Goal: Task Accomplishment & Management: Manage account settings

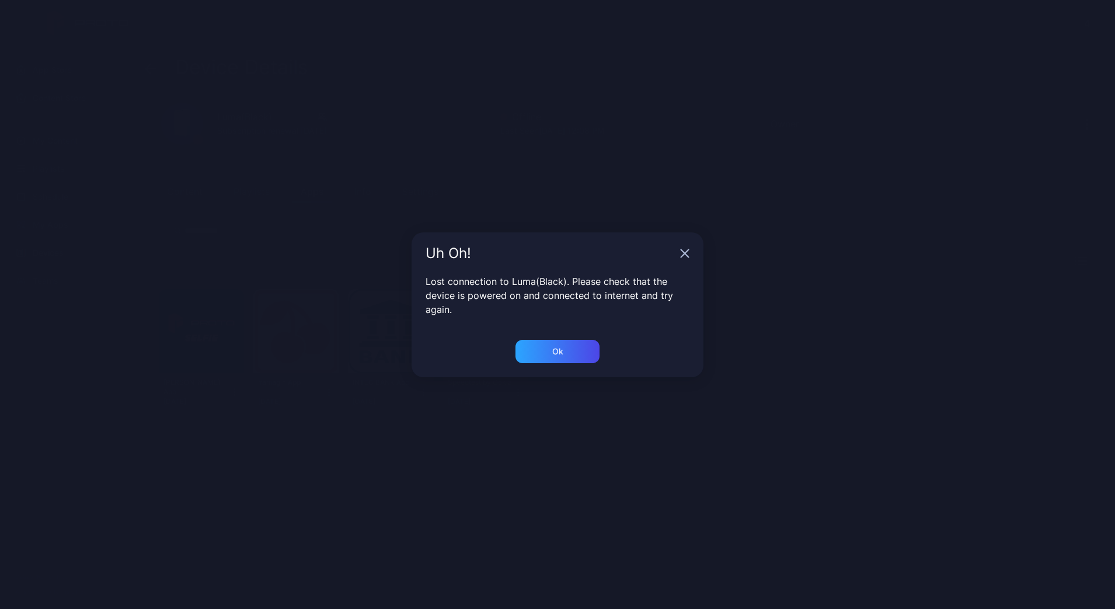
click at [684, 247] on div "Uh Oh!" at bounding box center [557, 253] width 292 height 42
click at [682, 250] on icon "button" at bounding box center [685, 253] width 8 height 8
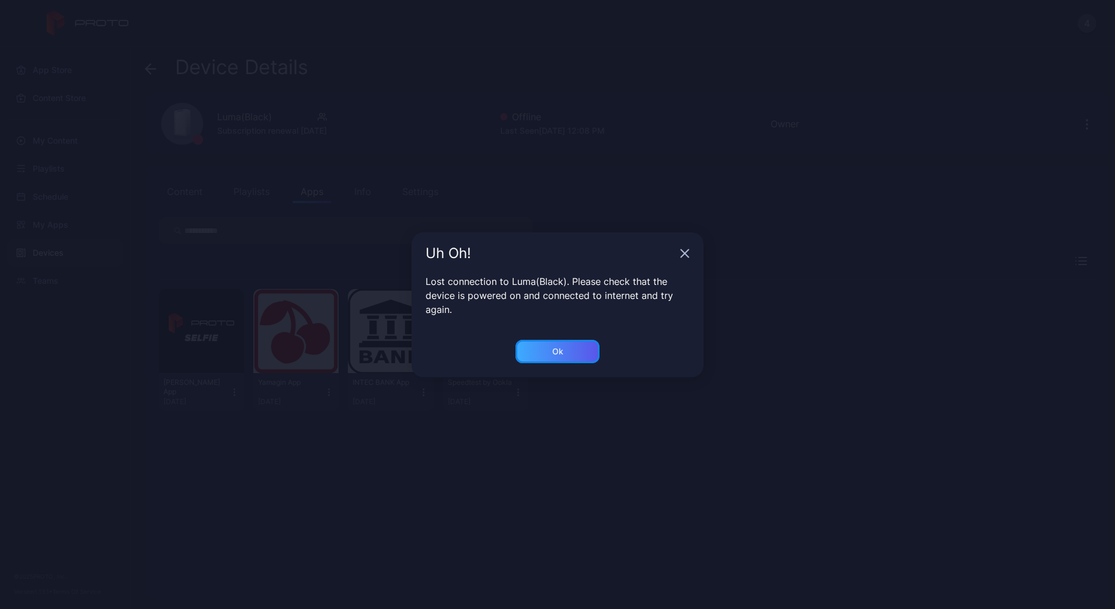
click at [569, 350] on div "Ok" at bounding box center [557, 351] width 84 height 23
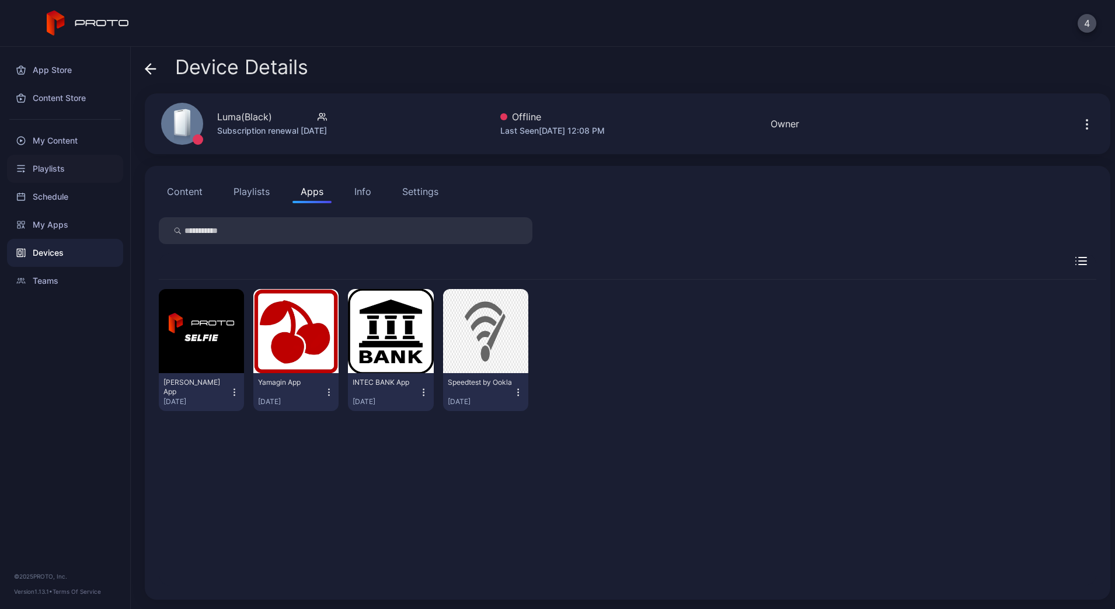
click at [41, 172] on div "Playlists" at bounding box center [65, 169] width 116 height 28
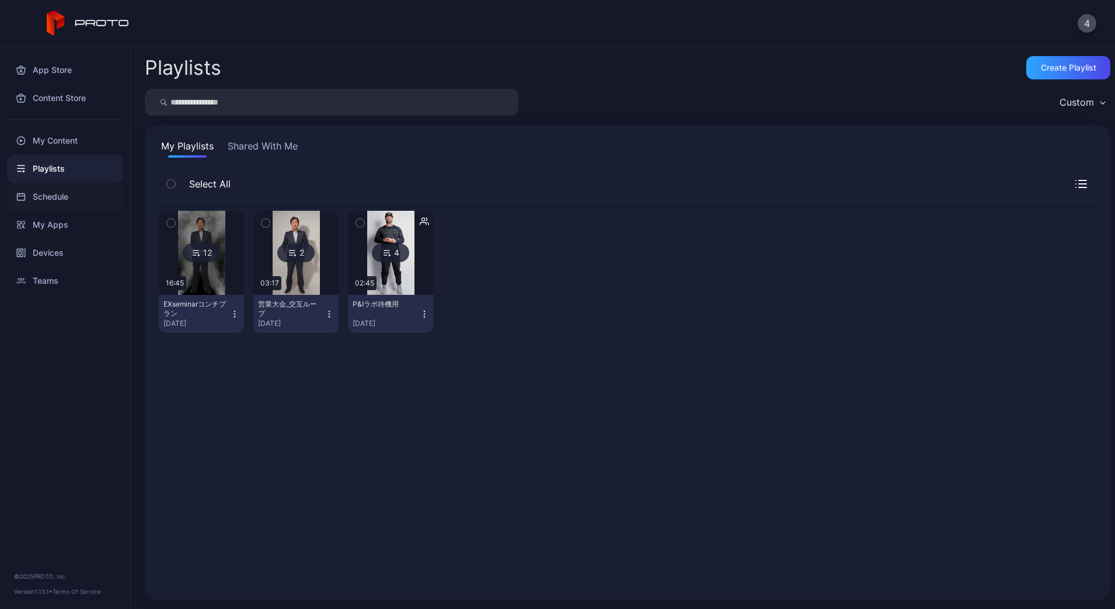
click at [45, 193] on div "Schedule" at bounding box center [65, 197] width 116 height 28
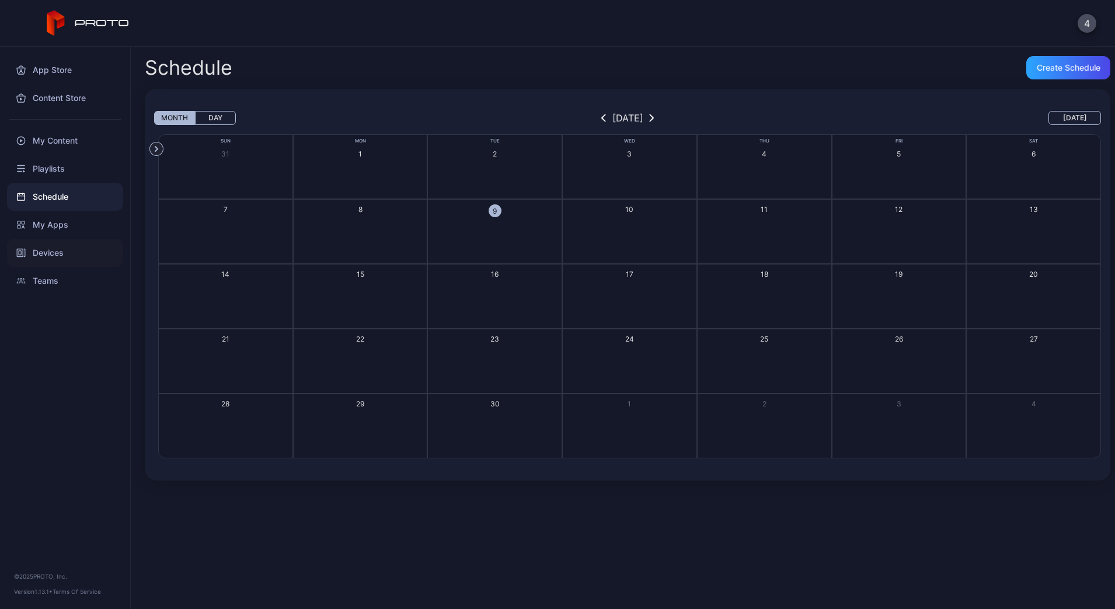
click at [47, 252] on div "Devices" at bounding box center [65, 253] width 116 height 28
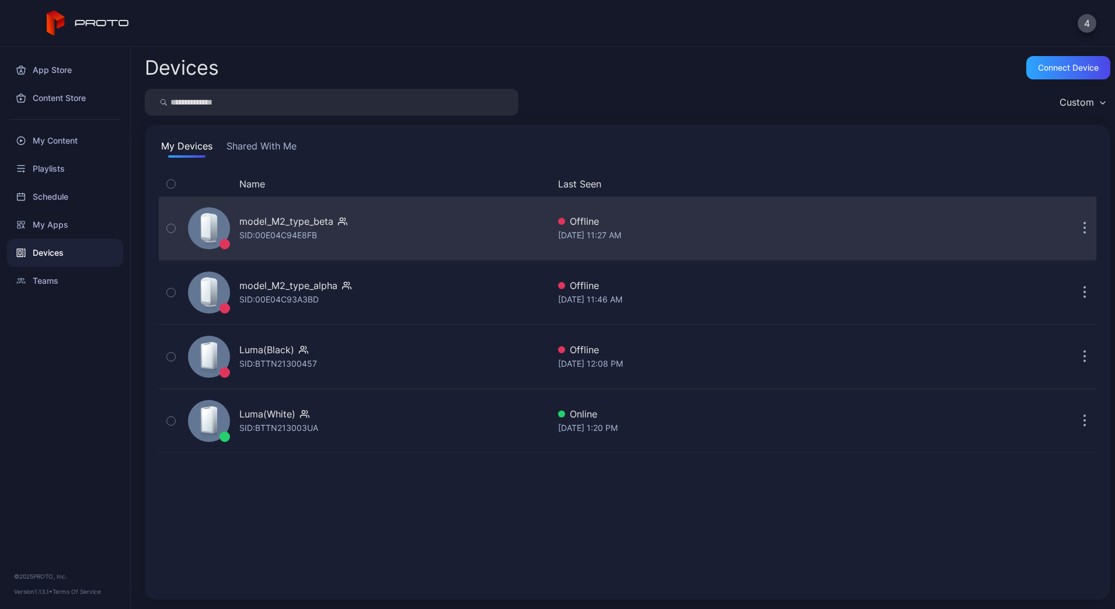
click at [271, 239] on div "SID: 00E04C94E8FB" at bounding box center [278, 235] width 78 height 14
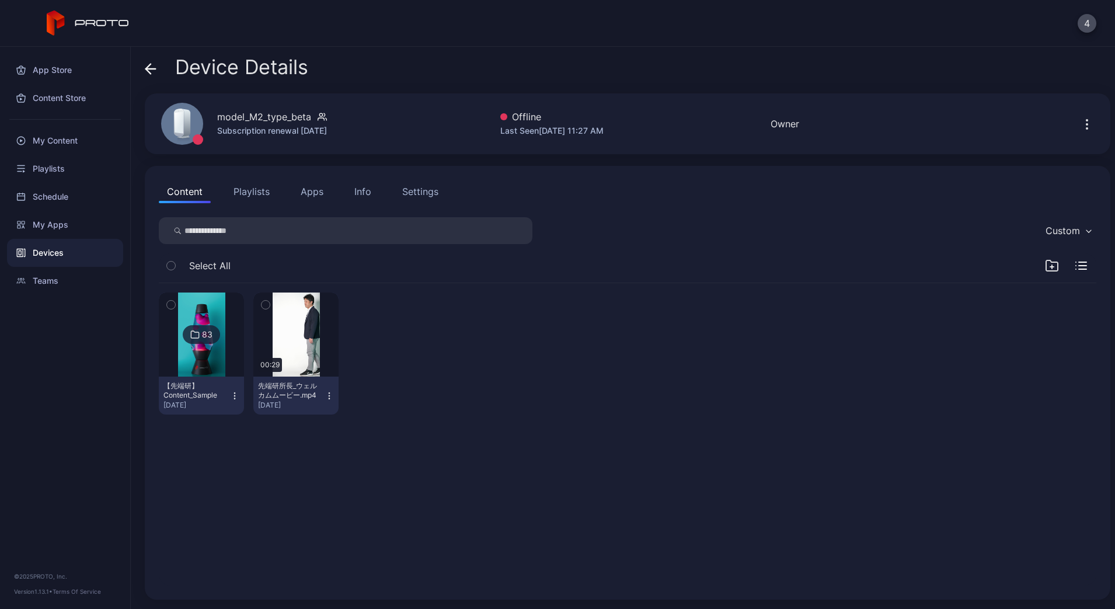
click at [379, 196] on div "Content Playlists Apps Info Settings" at bounding box center [627, 191] width 937 height 23
click at [368, 187] on div "Info" at bounding box center [362, 191] width 17 height 14
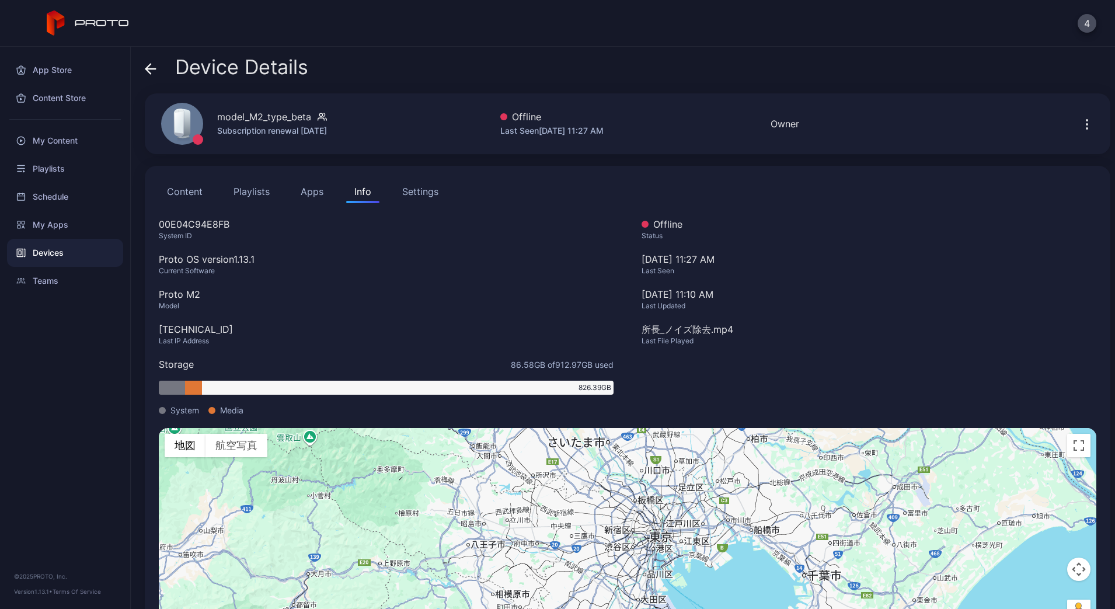
click at [185, 224] on div "00E04C94E8FB" at bounding box center [386, 224] width 455 height 14
copy div "00E04C94E8FB"
click at [151, 71] on icon at bounding box center [151, 69] width 12 height 12
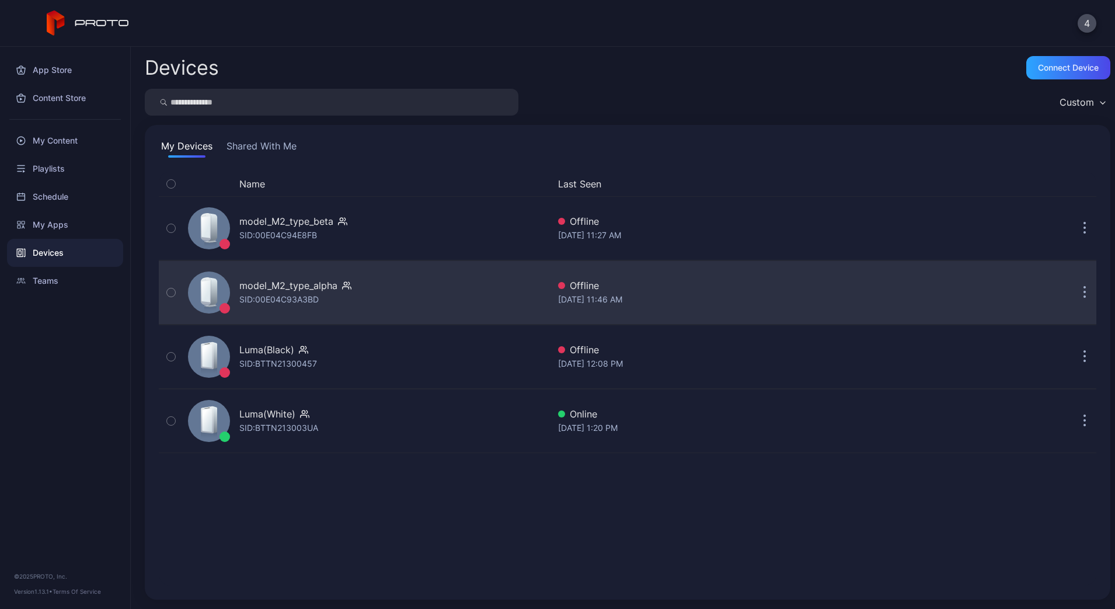
click at [268, 297] on div "SID: 00E04C93A3BD" at bounding box center [278, 299] width 79 height 14
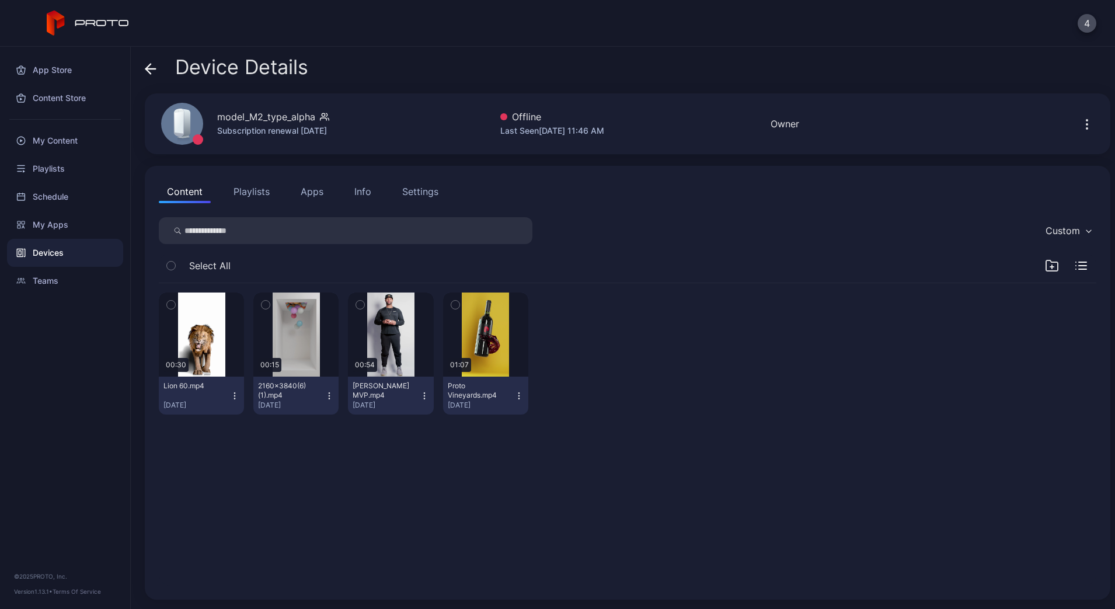
click at [365, 196] on div "Info" at bounding box center [362, 191] width 17 height 14
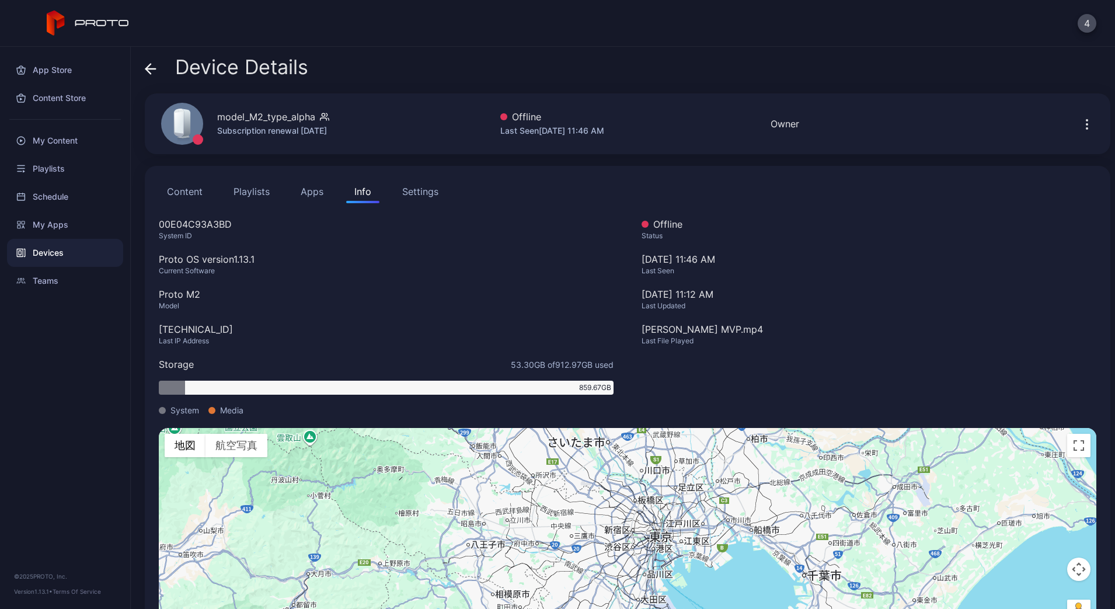
click at [182, 222] on div "00E04C93A3BD" at bounding box center [386, 224] width 455 height 14
copy div "00E04C93A3BD"
click at [151, 68] on icon at bounding box center [151, 69] width 12 height 12
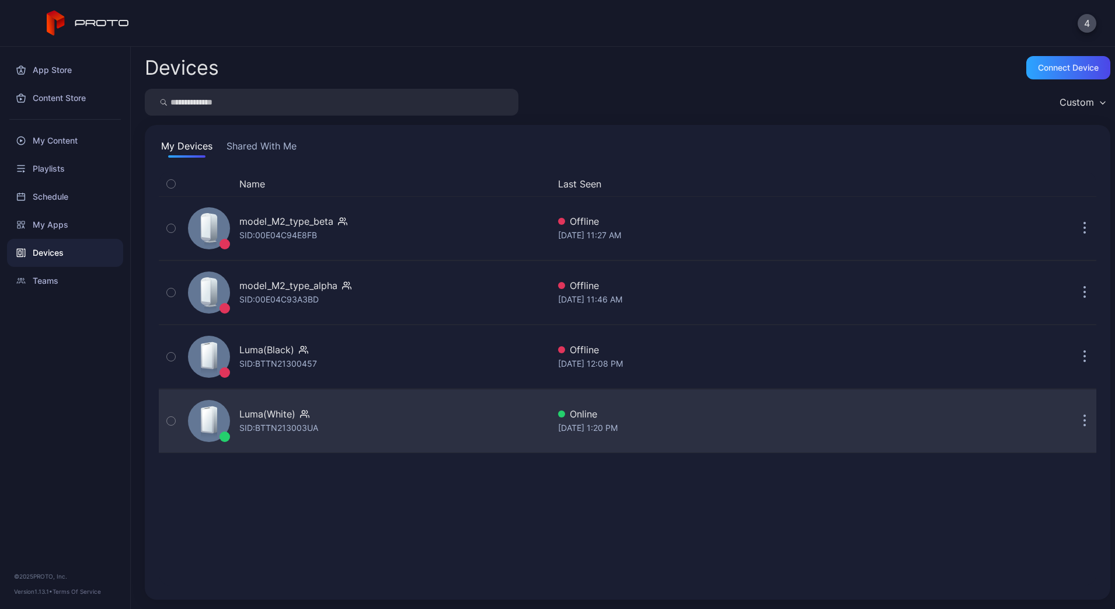
click at [263, 434] on div "SID: BTTN213003UA" at bounding box center [278, 428] width 79 height 14
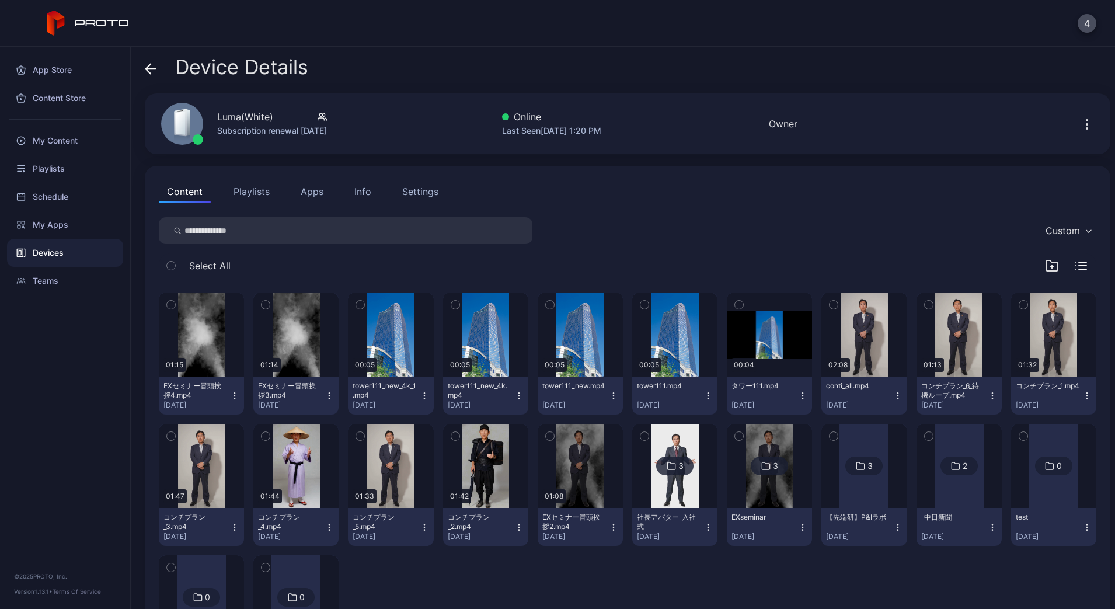
click at [357, 193] on div "Info" at bounding box center [362, 191] width 17 height 14
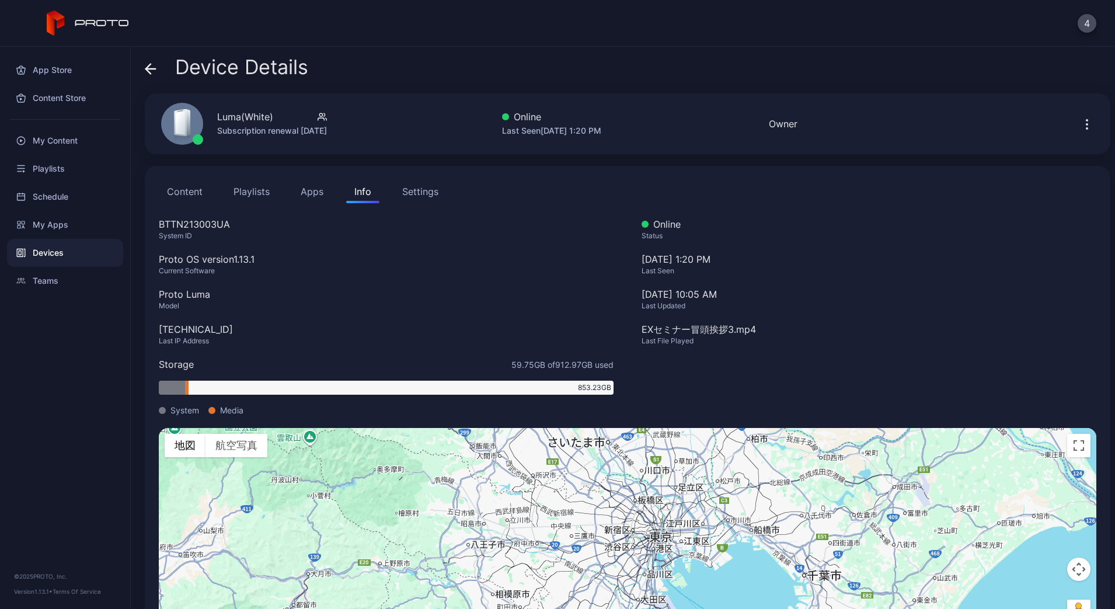
click at [205, 219] on div "BTTN213003UA" at bounding box center [386, 224] width 455 height 14
click at [204, 219] on div "BTTN213003UA" at bounding box center [386, 224] width 455 height 14
copy div "BTTN213003UA"
click at [156, 65] on div "Device Details" at bounding box center [226, 70] width 163 height 28
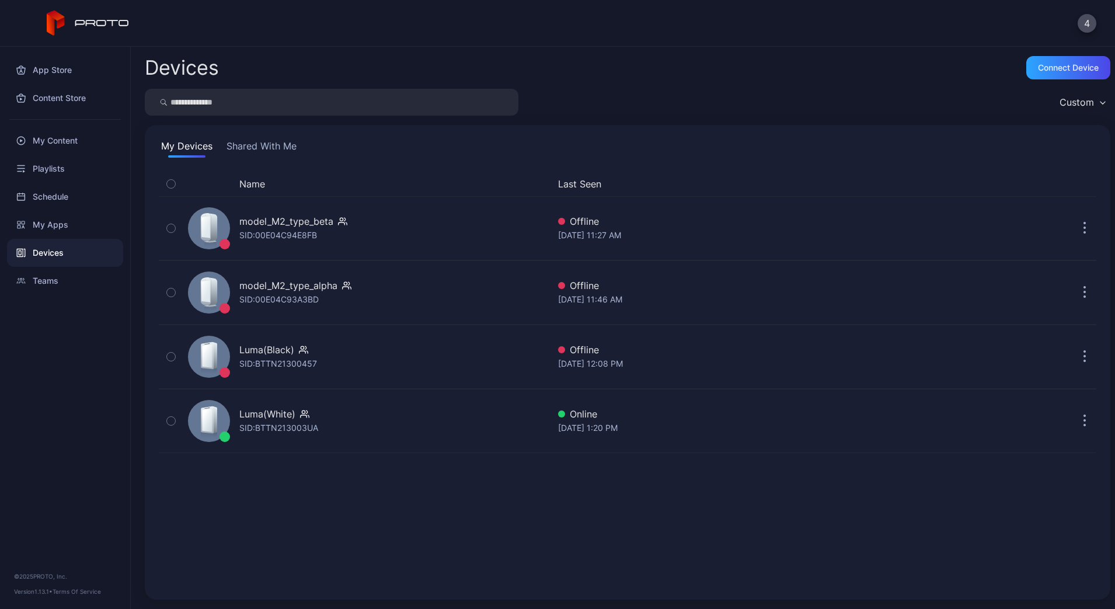
click at [249, 144] on button "Shared With Me" at bounding box center [261, 148] width 75 height 19
